Goal: Task Accomplishment & Management: Complete application form

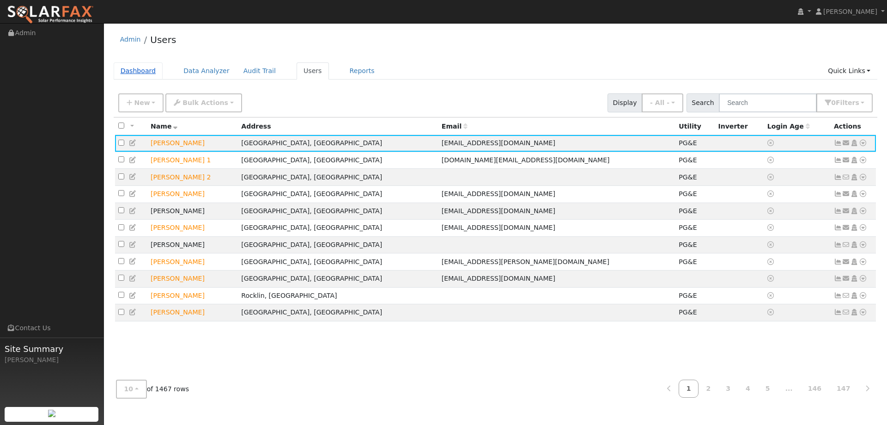
click at [130, 67] on link "Dashboard" at bounding box center [138, 70] width 49 height 17
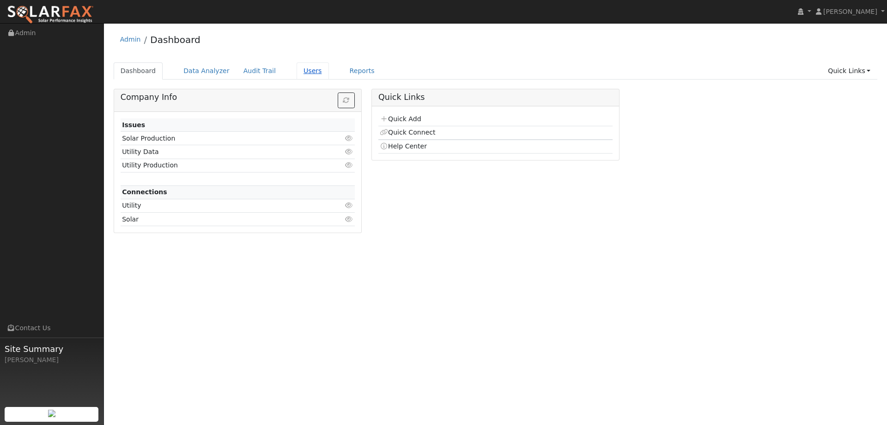
click at [302, 68] on link "Users" at bounding box center [313, 70] width 32 height 17
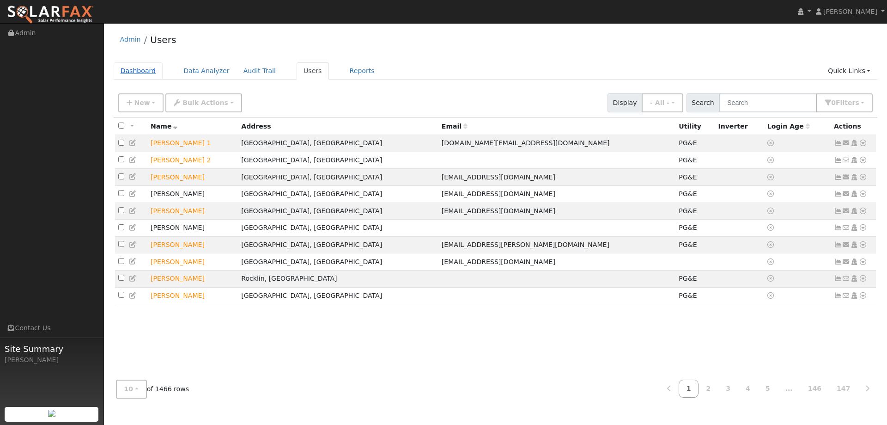
click at [134, 71] on link "Dashboard" at bounding box center [138, 70] width 49 height 17
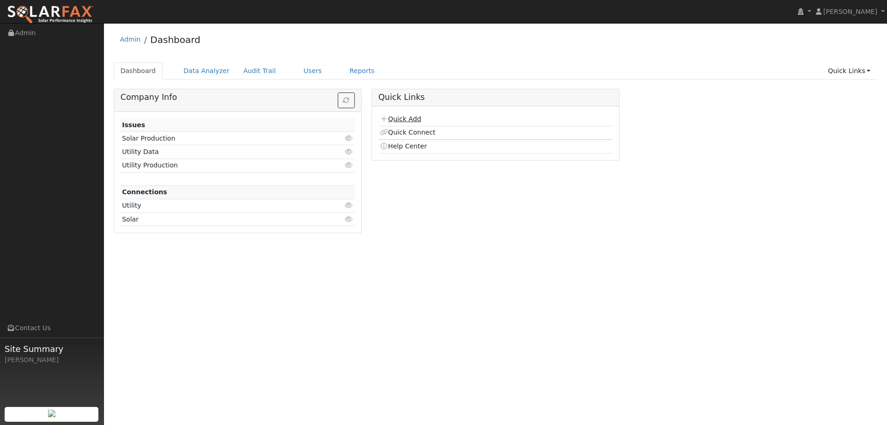
click at [415, 118] on link "Quick Add" at bounding box center [400, 118] width 41 height 7
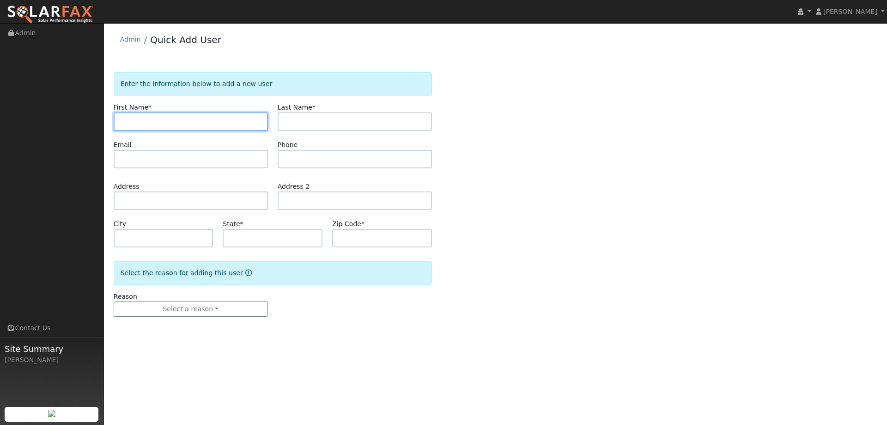
click at [123, 120] on input "text" at bounding box center [191, 121] width 154 height 18
paste input "Cathy"
click at [124, 120] on input "Cathy" at bounding box center [191, 121] width 154 height 18
type input "Cathy"
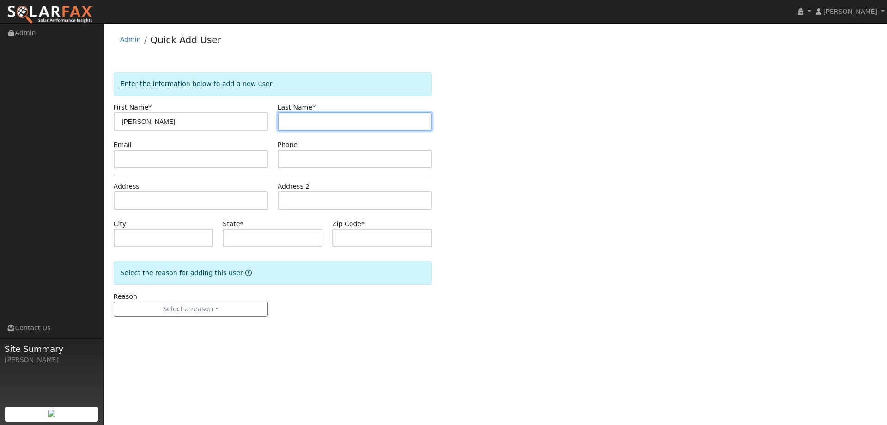
click at [299, 126] on input "text" at bounding box center [355, 121] width 154 height 18
click at [383, 115] on input "text" at bounding box center [355, 121] width 154 height 18
click at [301, 118] on input "text" at bounding box center [355, 121] width 154 height 18
paste input "Rojas"
click at [287, 120] on input "Rojas" at bounding box center [355, 121] width 154 height 18
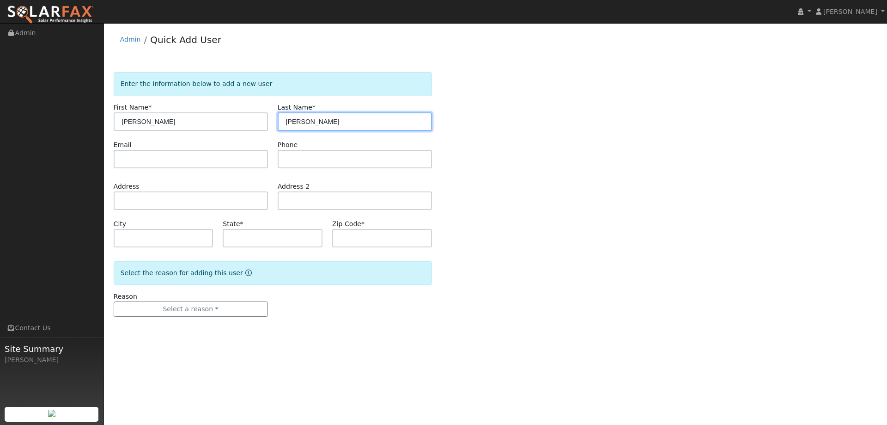
type input "Rojas"
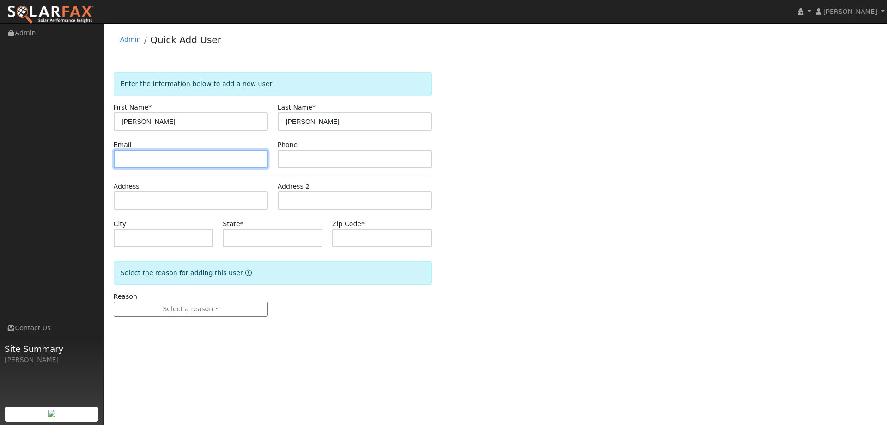
click at [211, 167] on input "text" at bounding box center [191, 159] width 154 height 18
click at [123, 161] on input "text" at bounding box center [191, 159] width 154 height 18
paste input "[EMAIL_ADDRESS][DOMAIN_NAME]"
click at [123, 160] on input "[EMAIL_ADDRESS][DOMAIN_NAME]" at bounding box center [191, 159] width 154 height 18
type input "[EMAIL_ADDRESS][DOMAIN_NAME]"
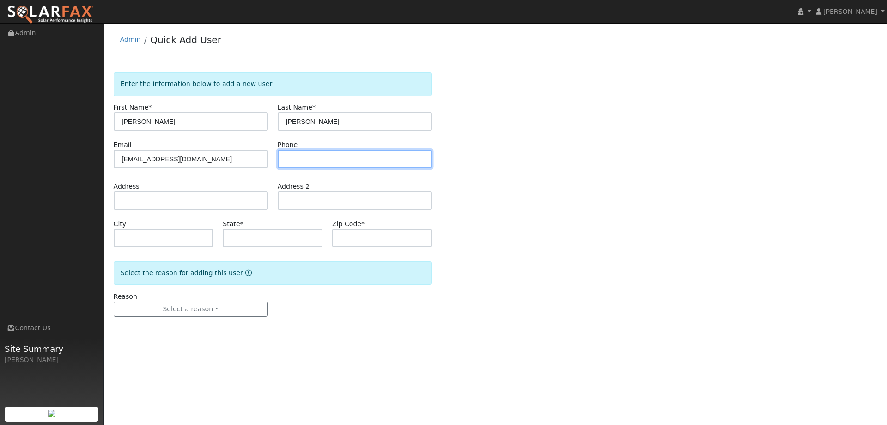
click at [358, 151] on input "text" at bounding box center [355, 159] width 154 height 18
click at [292, 159] on input "text" at bounding box center [355, 159] width 154 height 18
paste input "707-853-0066"
click at [288, 160] on input "707-853-0066" at bounding box center [355, 159] width 154 height 18
type input "707-853-0066"
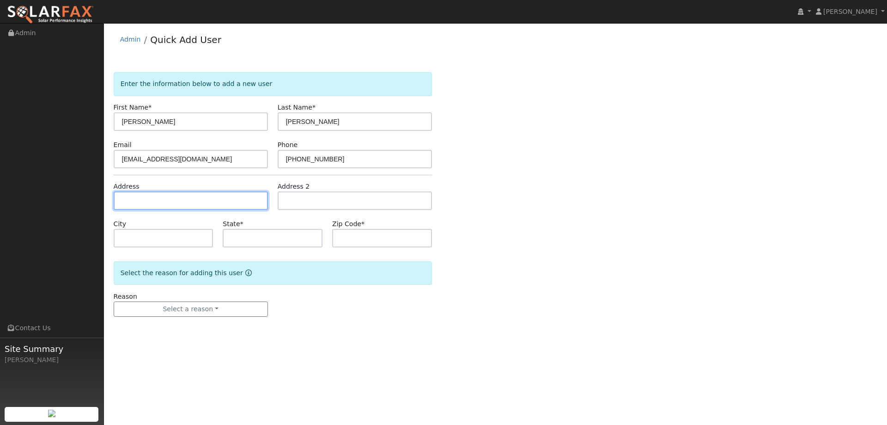
click at [195, 205] on input "text" at bounding box center [191, 200] width 154 height 18
click at [132, 198] on input "text" at bounding box center [191, 200] width 154 height 18
paste input "2926 Carlingford Ln"
type input "2926 Carlingford Lane"
type input "Vallejo"
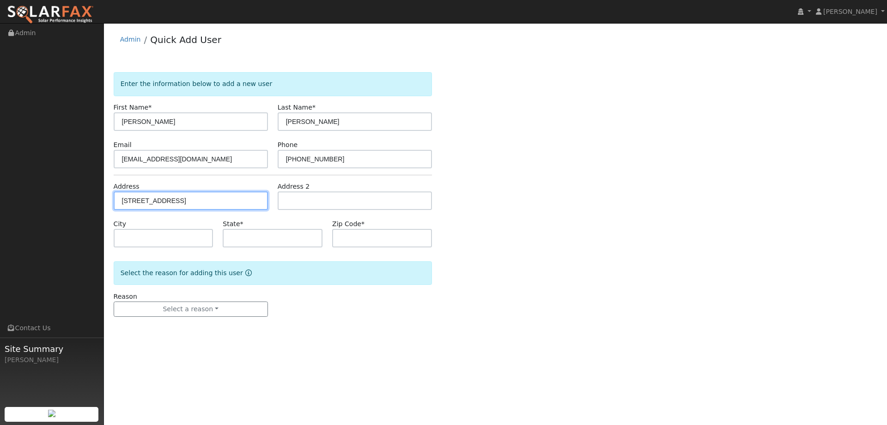
type input "CA"
type input "94591"
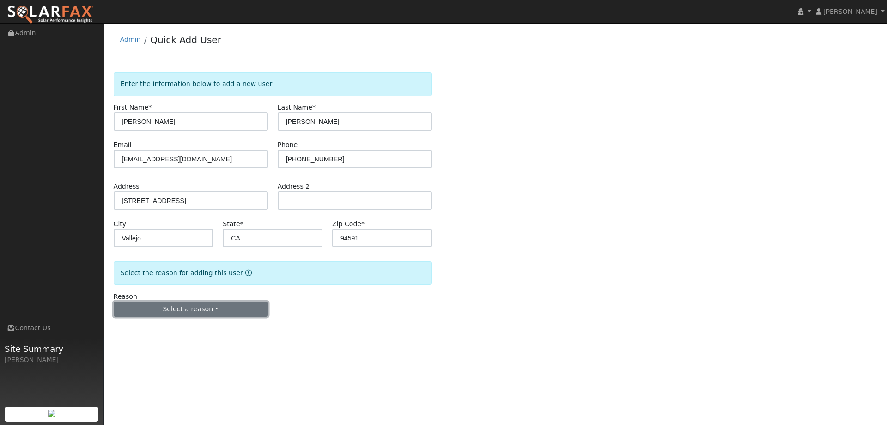
click at [214, 308] on button "Select a reason" at bounding box center [191, 309] width 154 height 16
click at [173, 331] on link "New lead" at bounding box center [165, 328] width 102 height 13
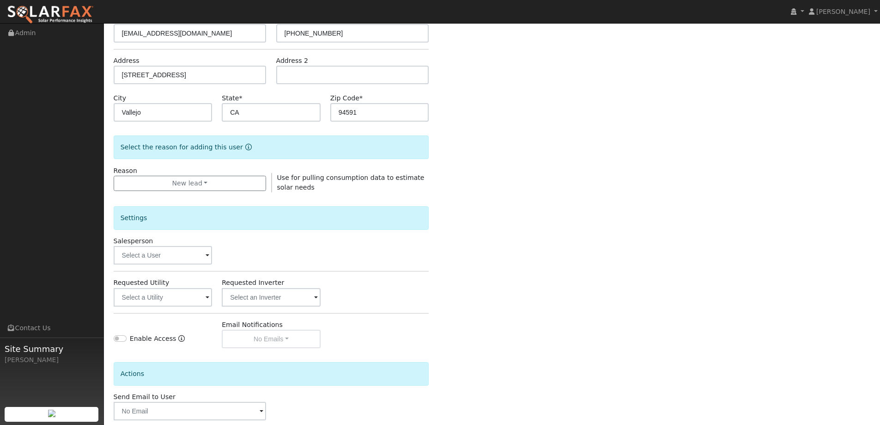
scroll to position [139, 0]
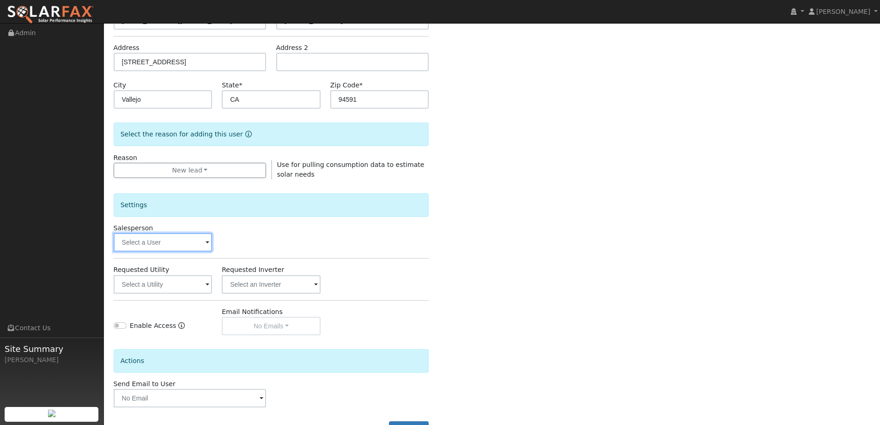
click at [174, 236] on input "text" at bounding box center [163, 242] width 99 height 18
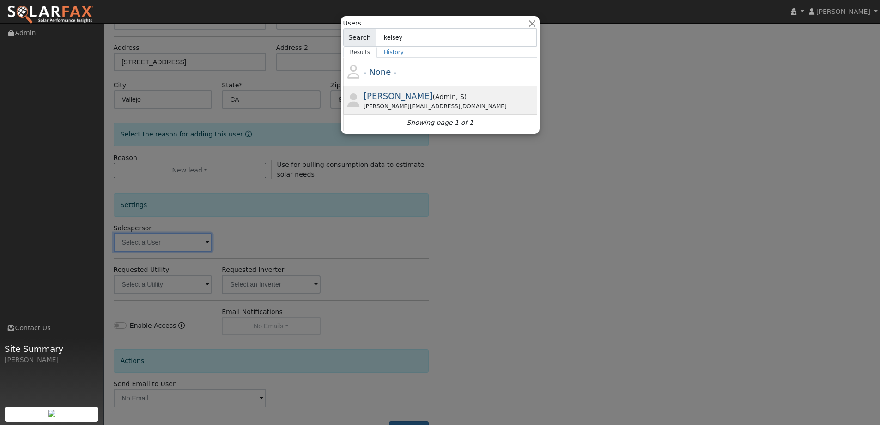
type input "kelsey"
click at [436, 100] on span "( Admin , S )" at bounding box center [450, 96] width 34 height 7
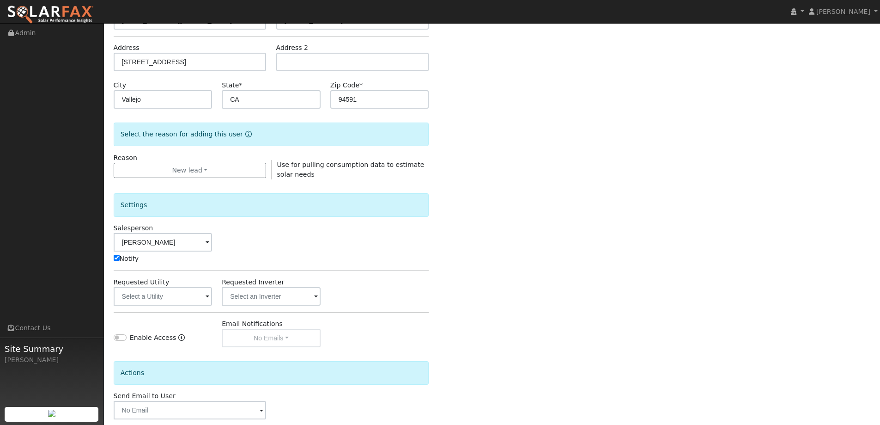
type input "Kelsey Commerford"
click at [189, 301] on input "text" at bounding box center [163, 296] width 99 height 18
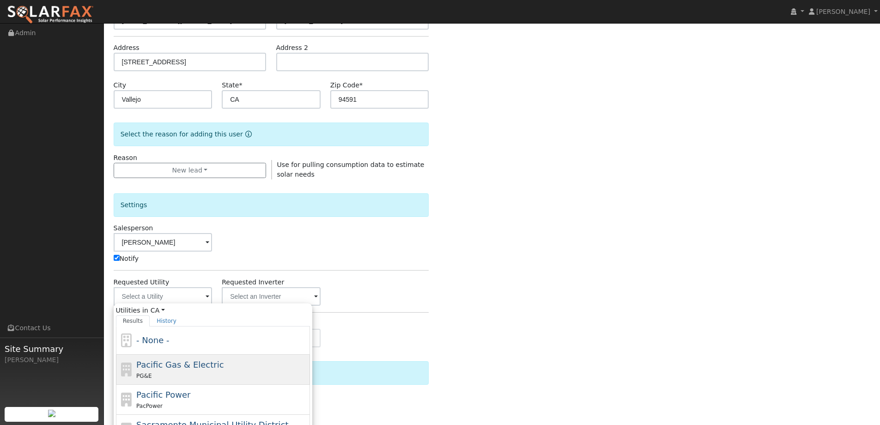
click at [246, 371] on div "PG&E" at bounding box center [221, 376] width 171 height 10
type input "Pacific Gas & Electric"
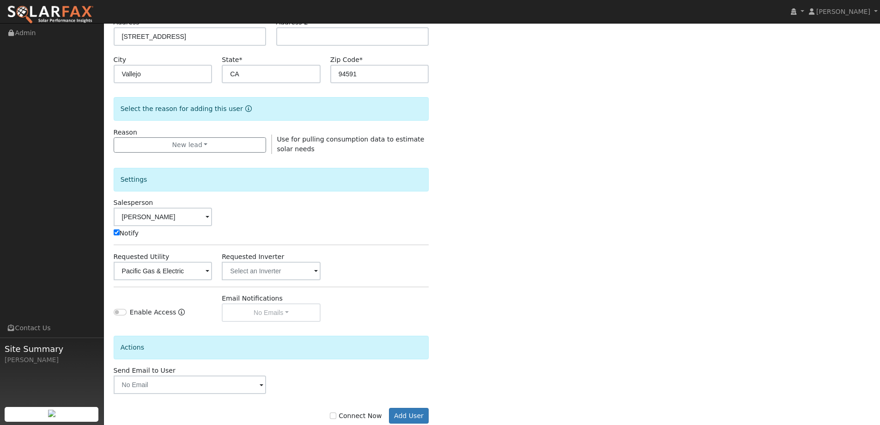
scroll to position [186, 0]
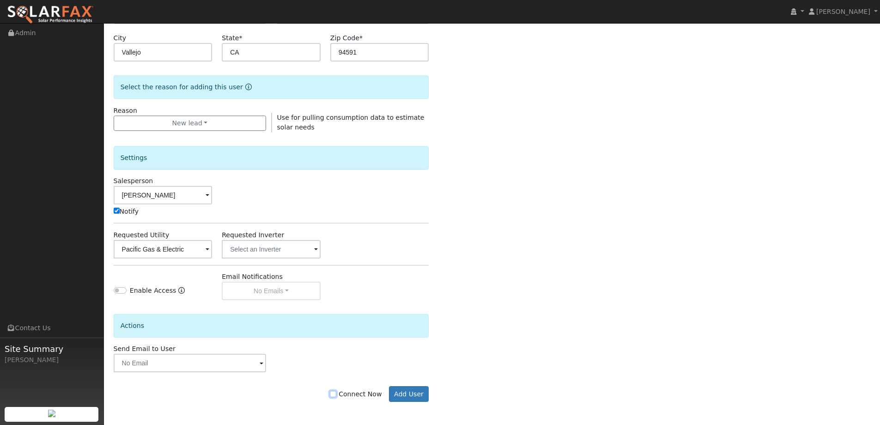
click at [336, 392] on input "Connect Now" at bounding box center [333, 394] width 6 height 6
checkbox input "true"
click at [429, 393] on div "Connect Now Add User" at bounding box center [271, 394] width 325 height 16
click at [420, 391] on button "Add User" at bounding box center [409, 394] width 40 height 16
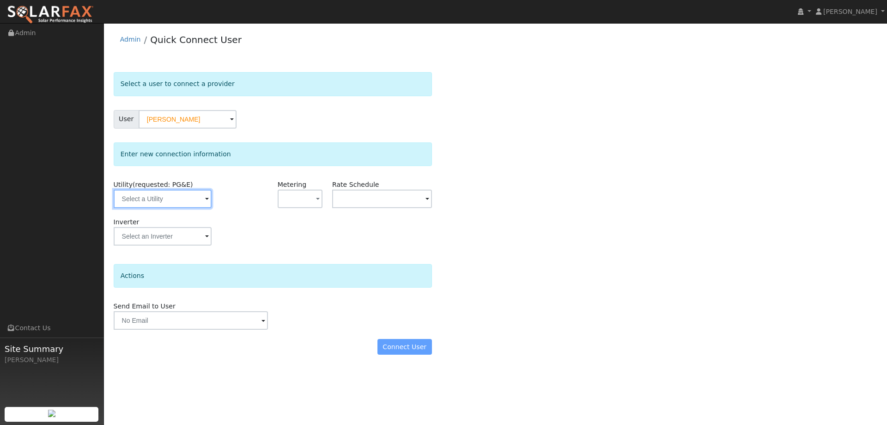
click at [158, 194] on input "text" at bounding box center [163, 198] width 98 height 18
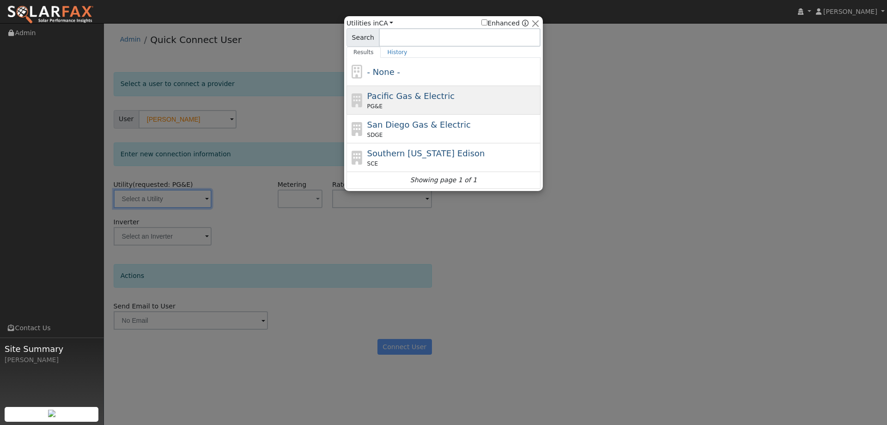
click at [397, 98] on span "Pacific Gas & Electric" at bounding box center [410, 96] width 87 height 10
type input "PG&E"
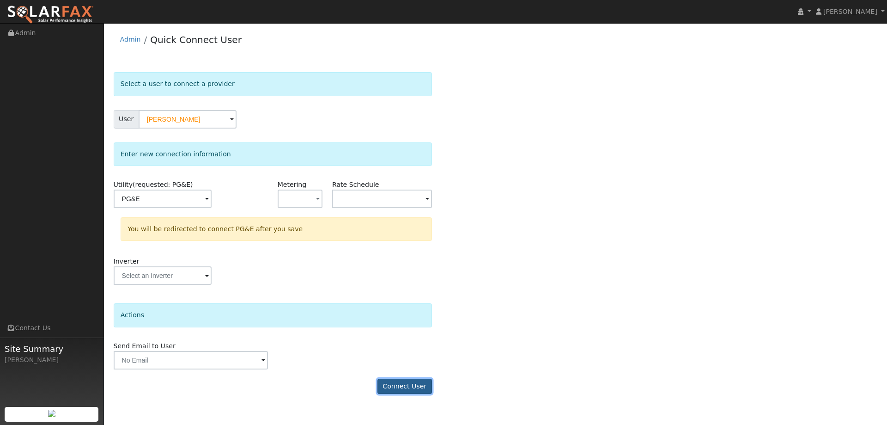
click at [410, 386] on button "Connect User" at bounding box center [405, 387] width 55 height 16
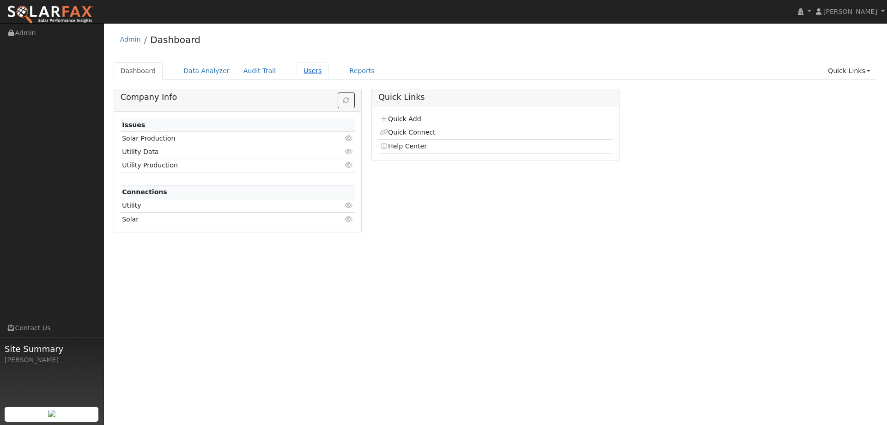
click at [297, 73] on link "Users" at bounding box center [313, 70] width 32 height 17
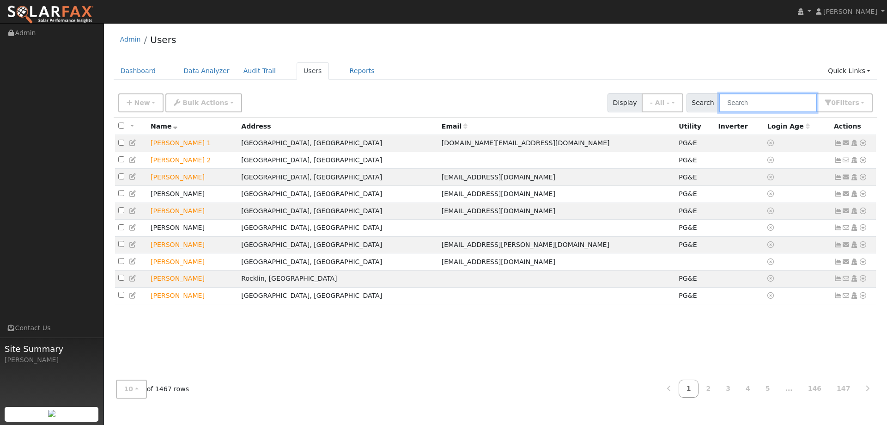
click at [748, 101] on input "text" at bounding box center [768, 102] width 98 height 19
click at [731, 103] on input "text" at bounding box center [768, 102] width 98 height 19
paste input "[PERSON_NAME]"
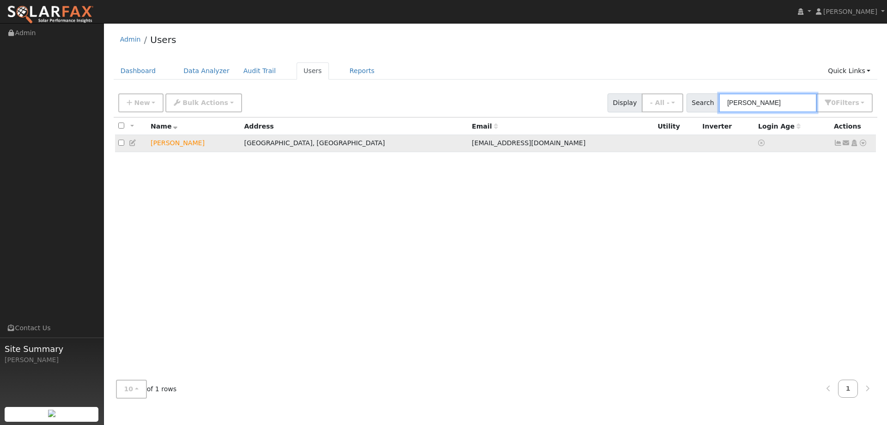
type input "[PERSON_NAME]"
click at [863, 144] on icon at bounding box center [863, 143] width 8 height 6
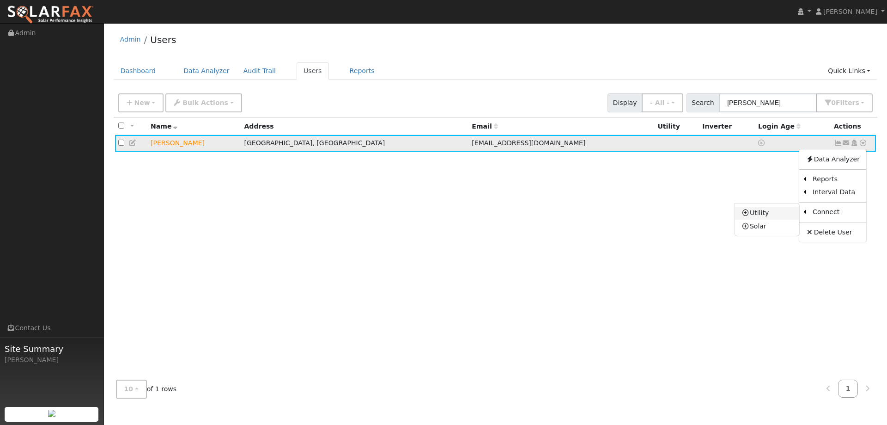
click at [781, 214] on link "Utility" at bounding box center [767, 213] width 64 height 13
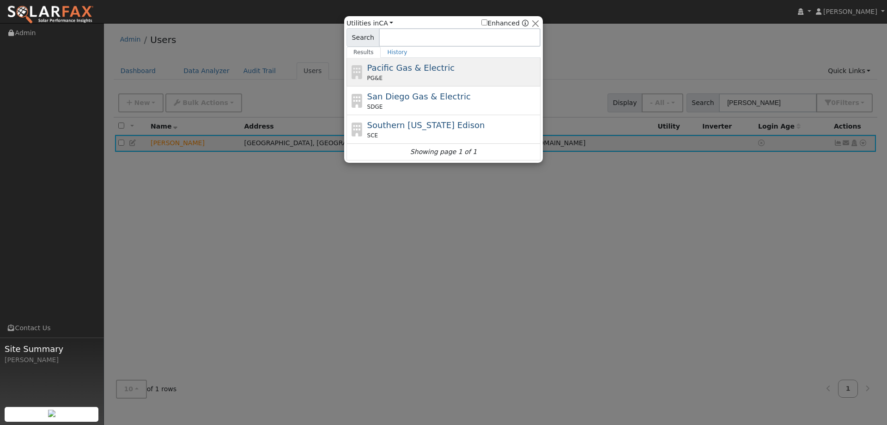
click at [440, 77] on div "PG&E" at bounding box center [452, 78] width 171 height 8
